Goal: Information Seeking & Learning: Learn about a topic

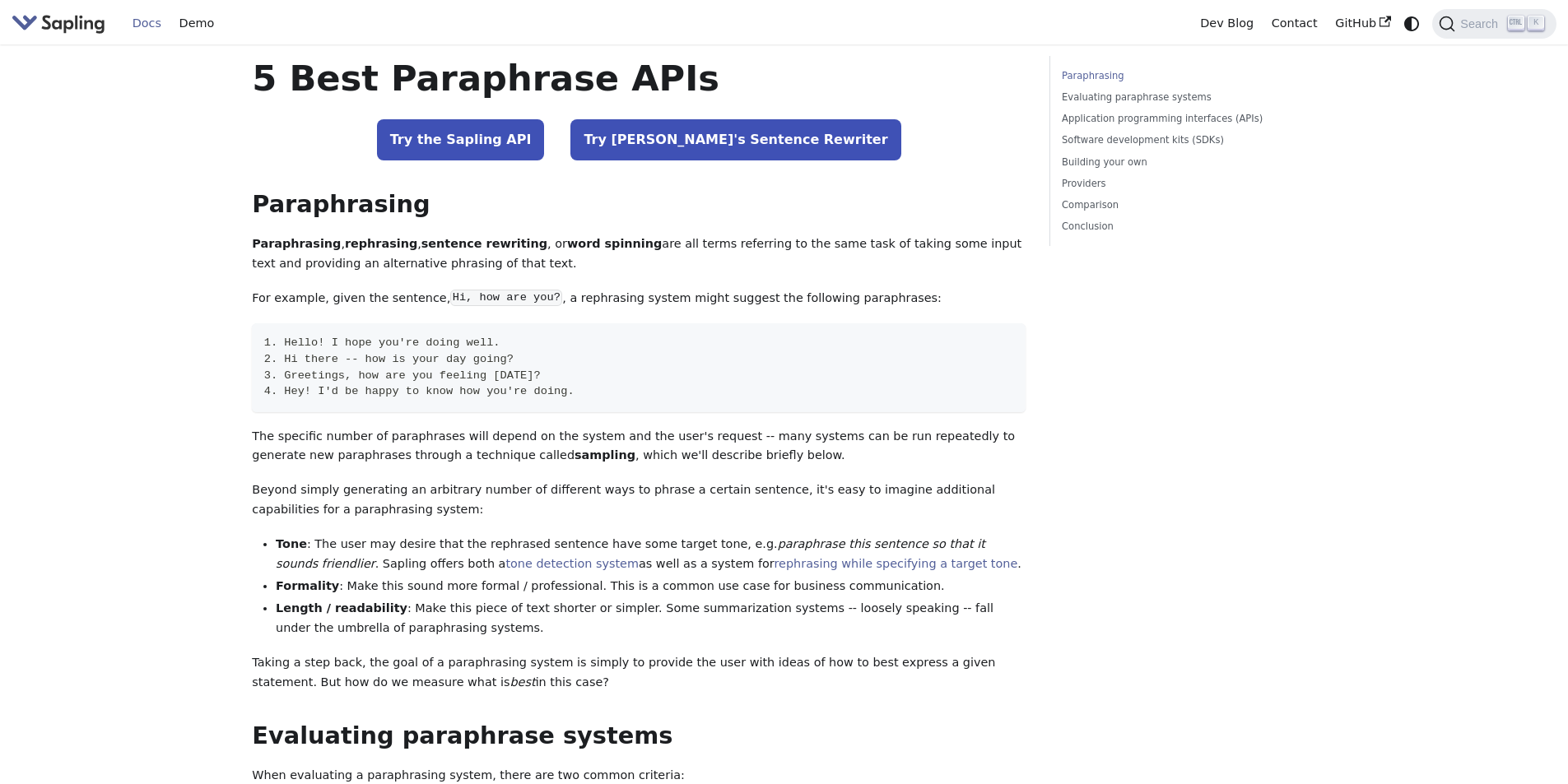
click at [151, 23] on link "Docs" at bounding box center [147, 23] width 47 height 25
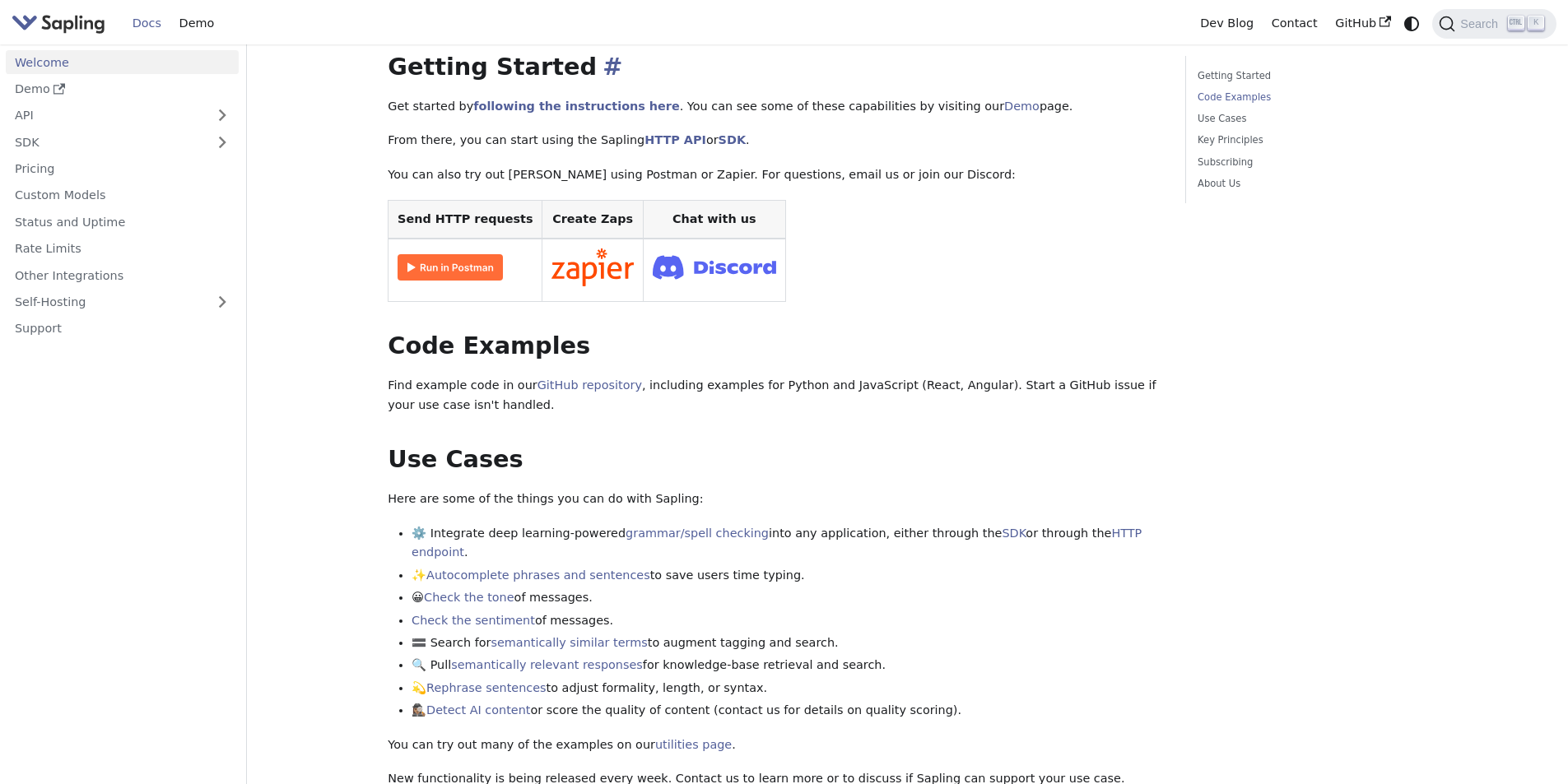
scroll to position [494, 0]
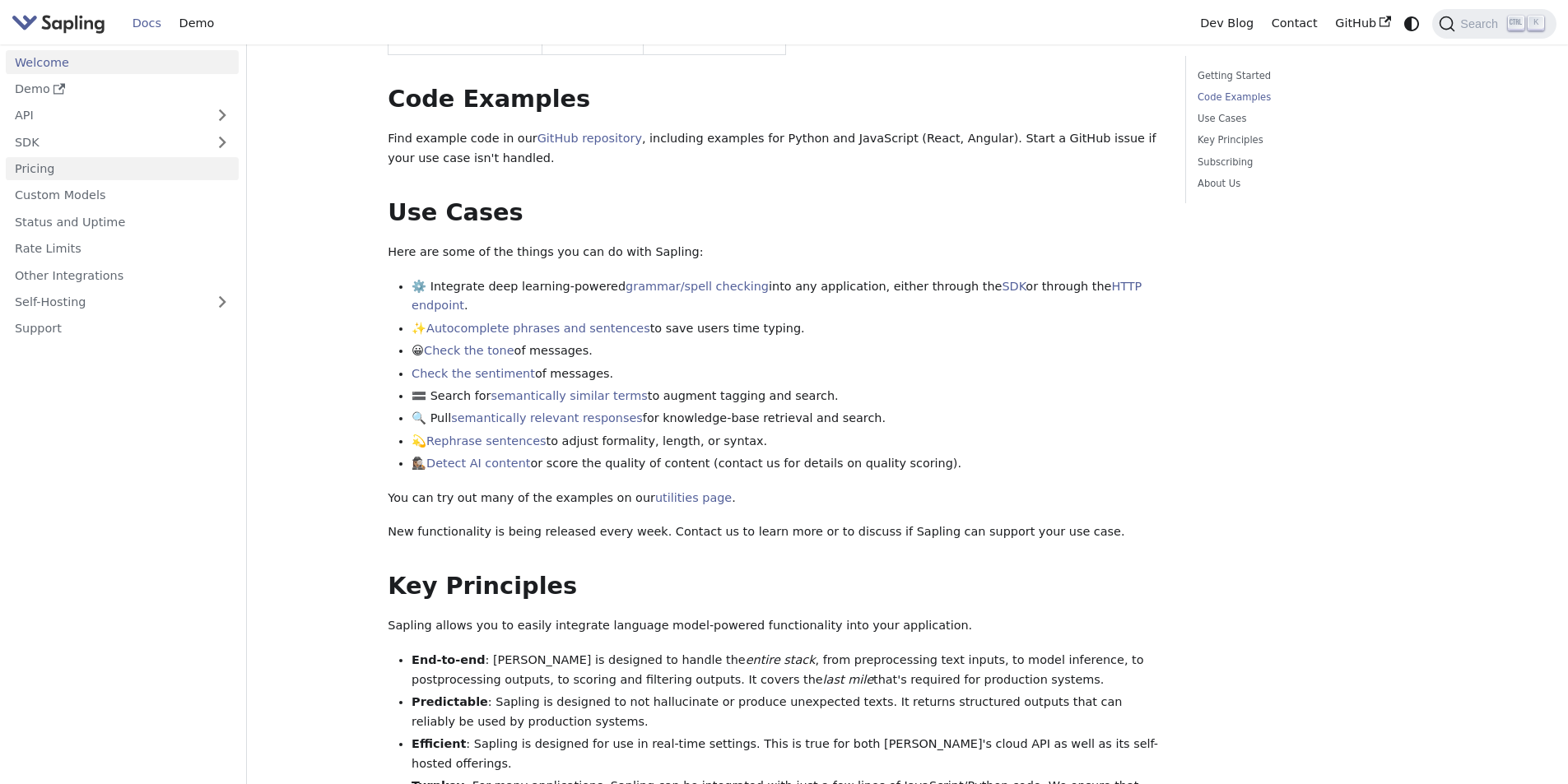
click at [33, 161] on link "Pricing" at bounding box center [122, 169] width 233 height 24
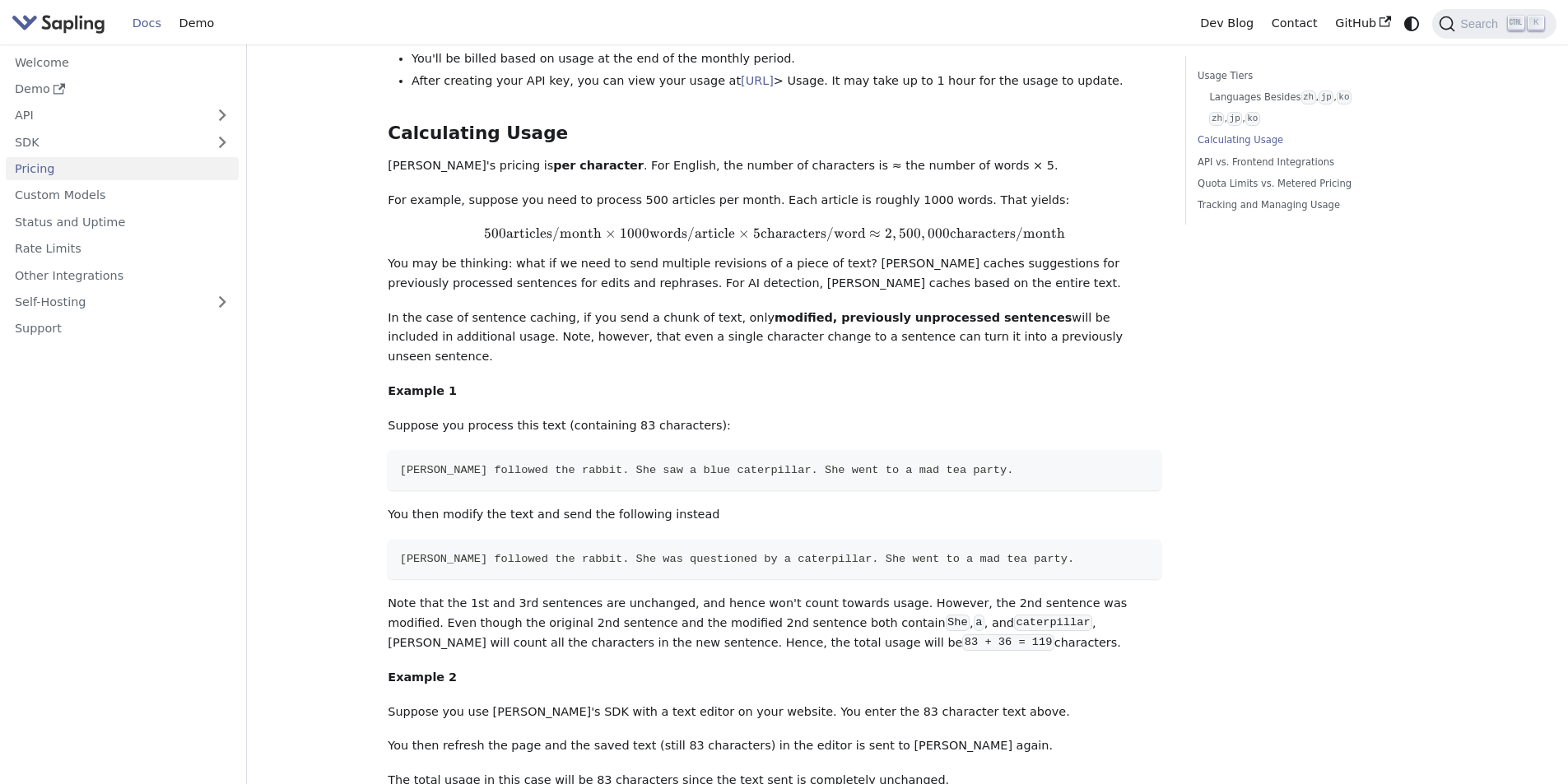
scroll to position [1482, 0]
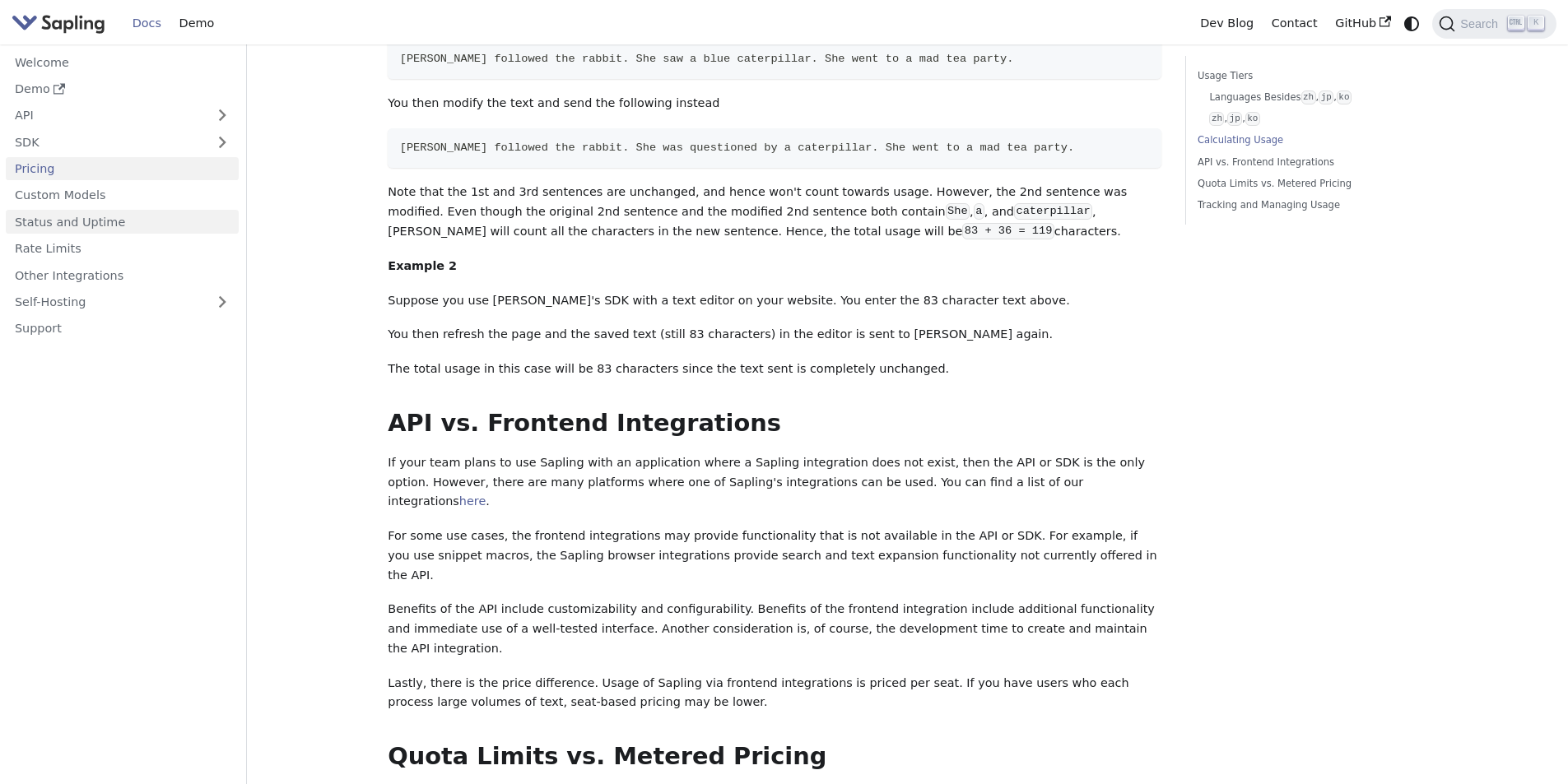
click at [94, 223] on link "Status and Uptime" at bounding box center [122, 221] width 233 height 24
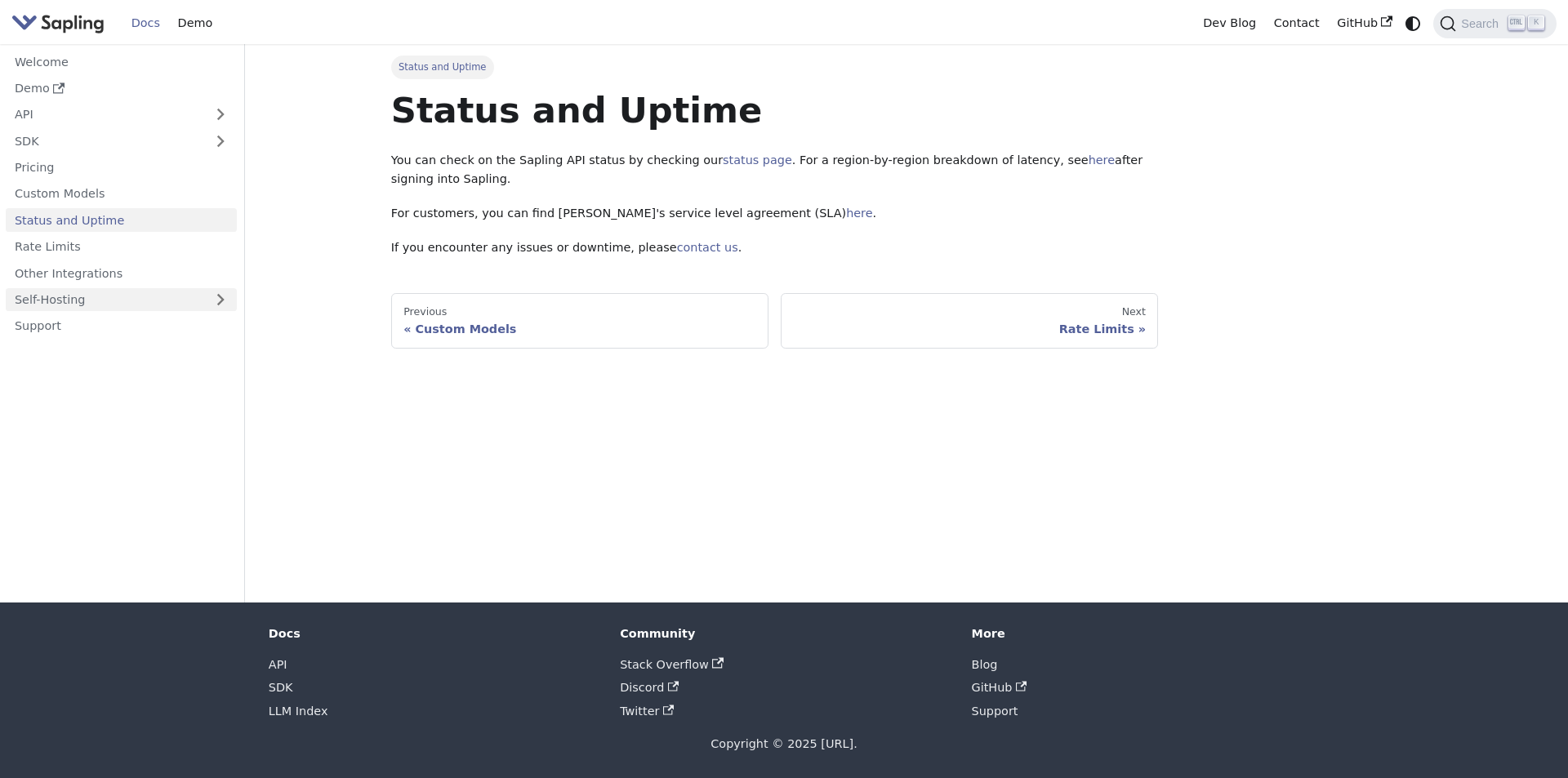
click at [132, 305] on link "Self-Hosting" at bounding box center [121, 299] width 231 height 24
click at [95, 322] on link "Overview" at bounding box center [125, 326] width 222 height 24
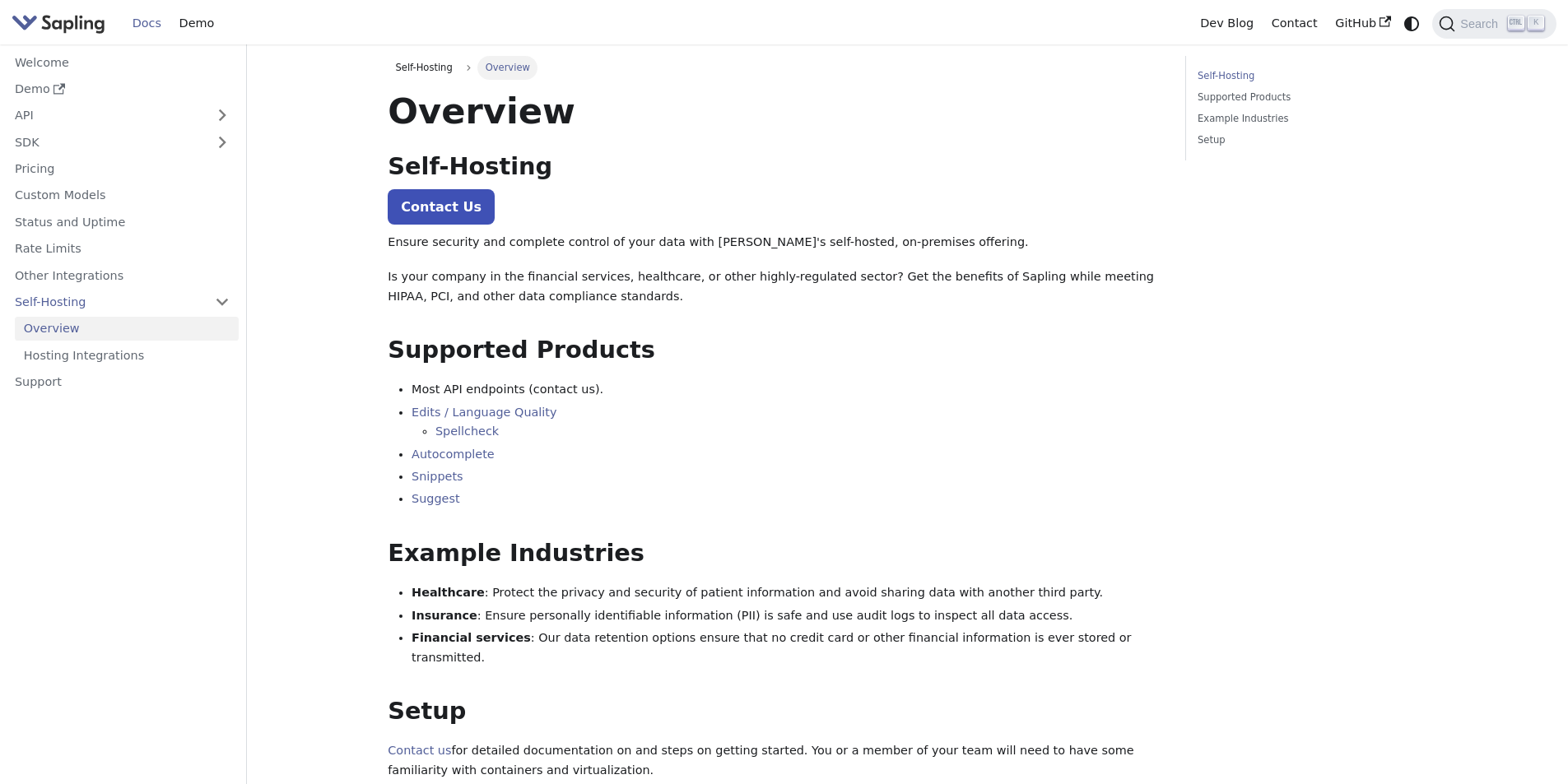
click at [53, 16] on img "Main" at bounding box center [58, 23] width 94 height 24
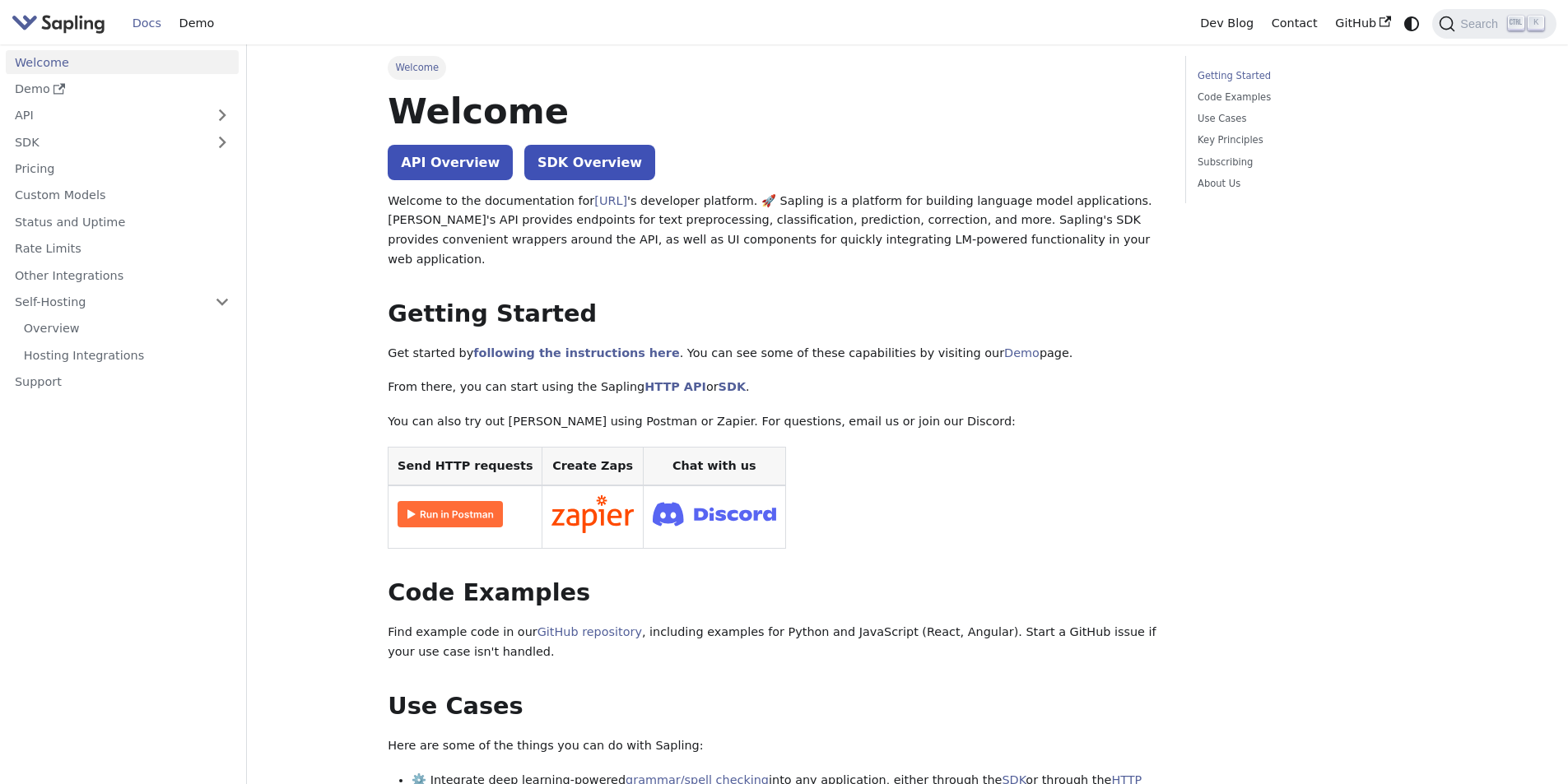
click at [92, 28] on img "Main" at bounding box center [58, 23] width 94 height 24
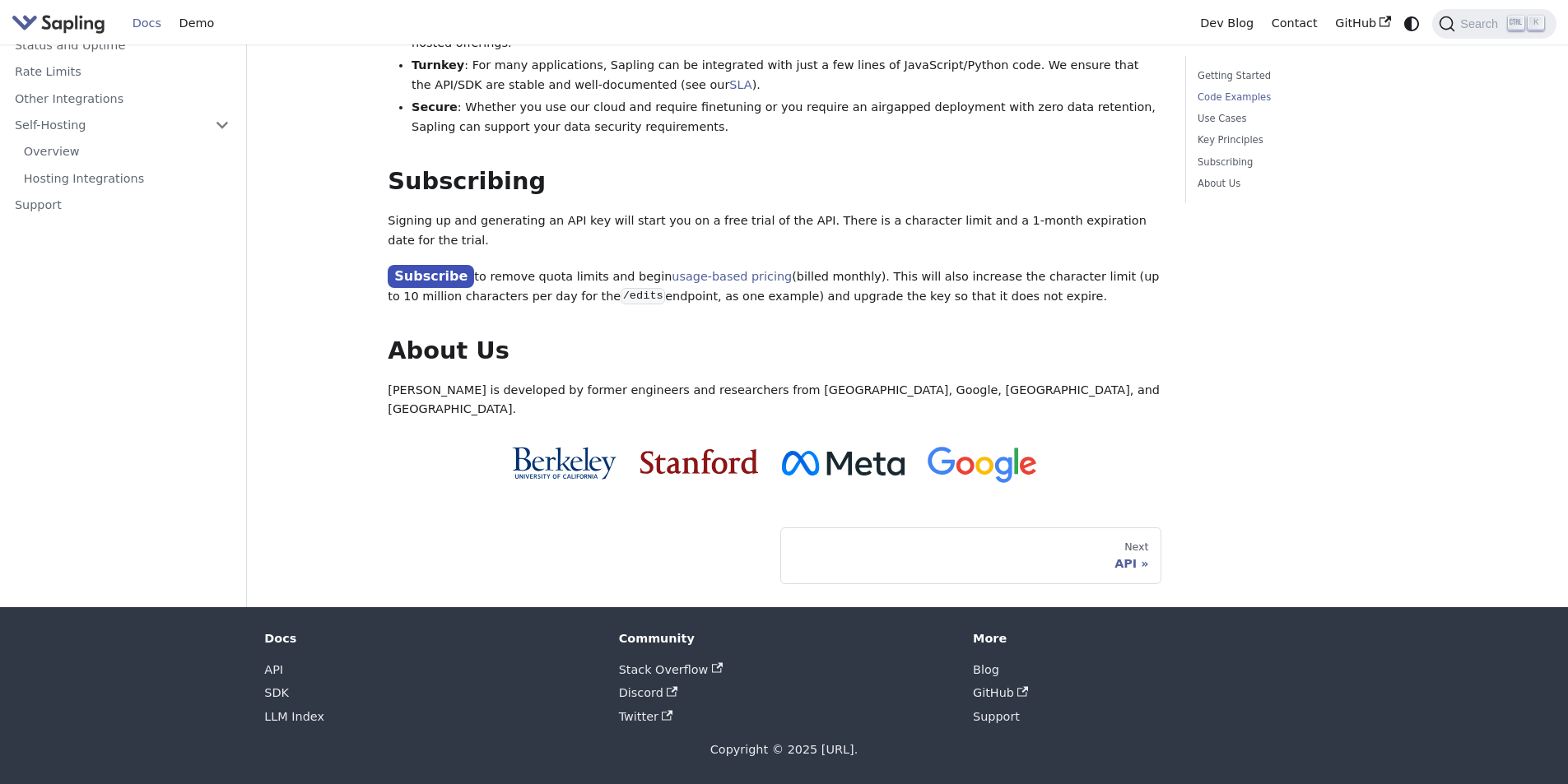
scroll to position [494, 0]
